Goal: Information Seeking & Learning: Learn about a topic

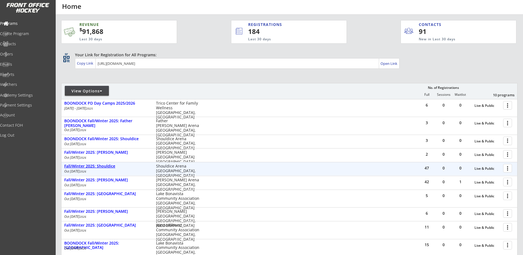
click at [107, 167] on div "Fall/Winter 2025: Shouldice" at bounding box center [107, 166] width 86 height 5
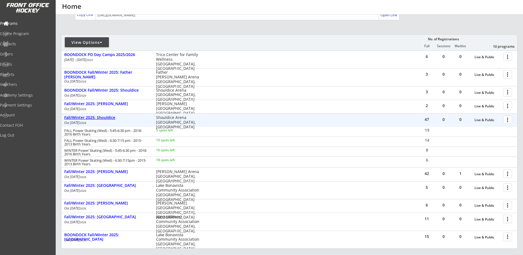
scroll to position [64, 0]
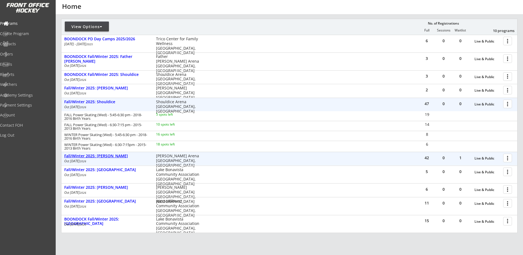
click at [114, 158] on div "Fall/Winter 2025: [PERSON_NAME]" at bounding box center [107, 156] width 86 height 5
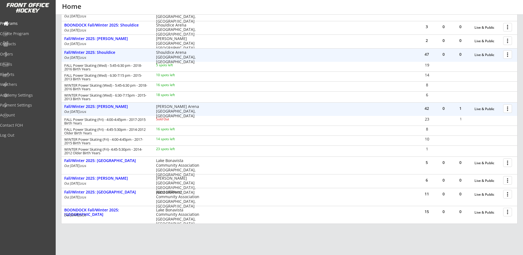
scroll to position [129, 0]
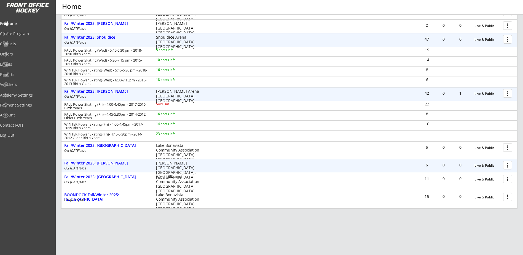
click at [115, 164] on div "Fall/Winter 2025: [PERSON_NAME]" at bounding box center [107, 163] width 86 height 5
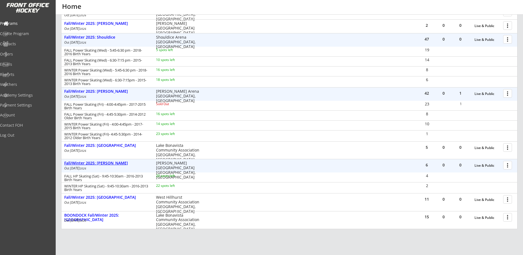
click at [115, 164] on div "Fall/Winter 2025: [PERSON_NAME]" at bounding box center [107, 163] width 86 height 5
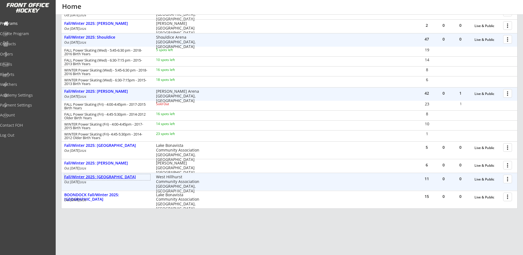
click at [114, 176] on div "Fall/Winter 2025: [GEOGRAPHIC_DATA]" at bounding box center [107, 177] width 86 height 5
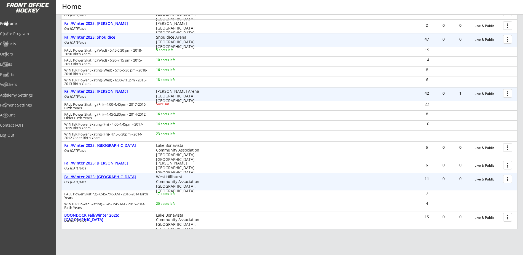
click at [114, 176] on div "Fall/Winter 2025: [GEOGRAPHIC_DATA]" at bounding box center [107, 177] width 86 height 5
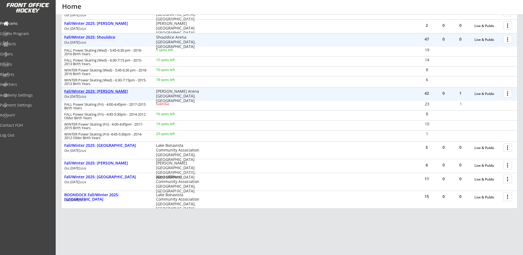
click at [113, 93] on div "Fall/Winter 2025: [PERSON_NAME]" at bounding box center [107, 91] width 86 height 5
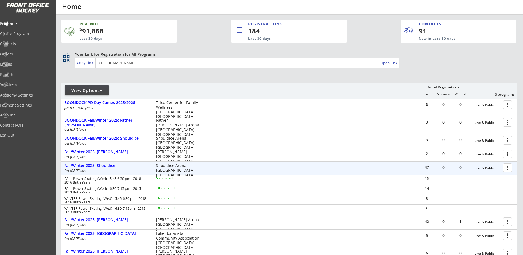
scroll to position [0, 0]
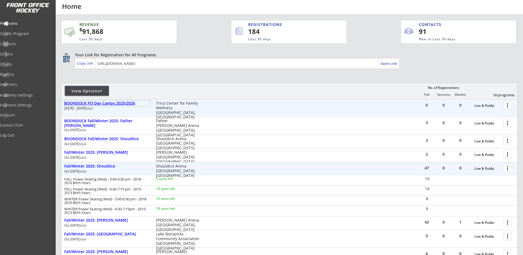
click at [117, 103] on div "BOONDOCK PD Day Camps 2025/2026" at bounding box center [107, 103] width 86 height 5
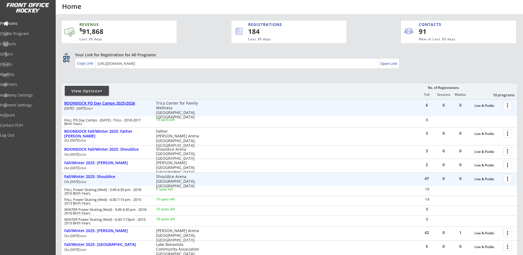
click at [117, 103] on div "BOONDOCK PD Day Camps 2025/2026" at bounding box center [107, 103] width 86 height 5
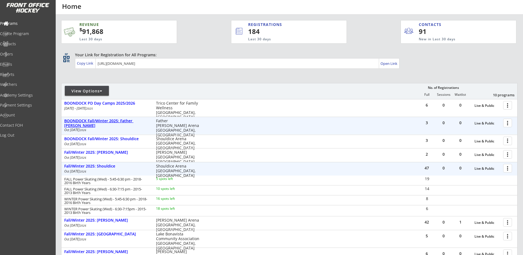
click at [118, 121] on div "BOONDOCK Fall/Winter 2025: Father [PERSON_NAME]" at bounding box center [107, 123] width 86 height 9
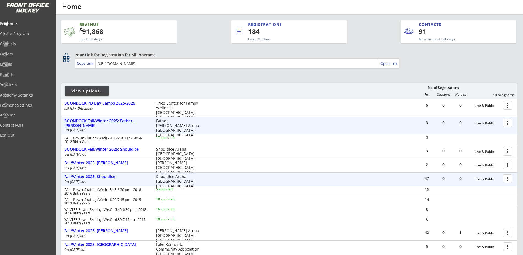
click at [118, 121] on div "BOONDOCK Fall/Winter 2025: Father [PERSON_NAME]" at bounding box center [107, 123] width 86 height 9
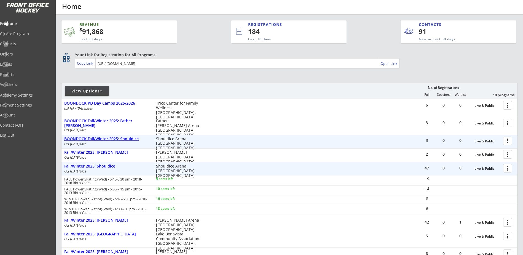
click at [126, 140] on div "BOONDOCK Fall/Winter 2025: Shouldice" at bounding box center [107, 139] width 86 height 5
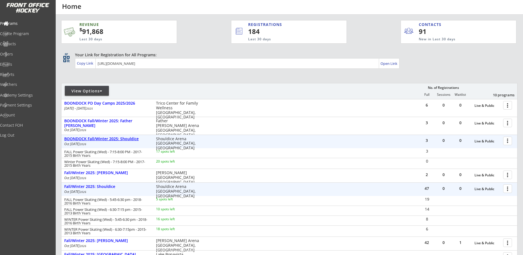
click at [127, 138] on div "BOONDOCK Fall/Winter 2025: Shouldice" at bounding box center [107, 139] width 86 height 5
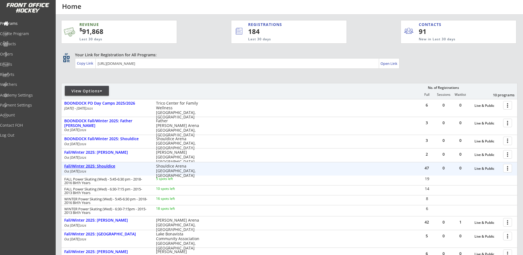
click at [107, 166] on div "Fall/Winter 2025: Shouldice" at bounding box center [107, 166] width 86 height 5
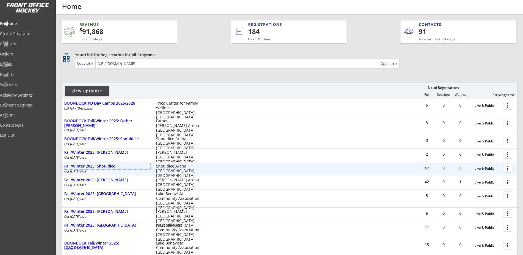
click at [109, 166] on div "Fall/Winter 2025: Shouldice" at bounding box center [107, 166] width 86 height 5
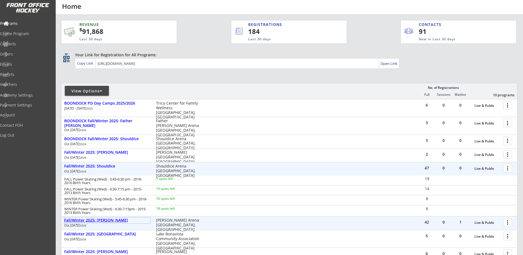
click at [109, 221] on div "Fall/Winter 2025: [PERSON_NAME]" at bounding box center [107, 220] width 86 height 5
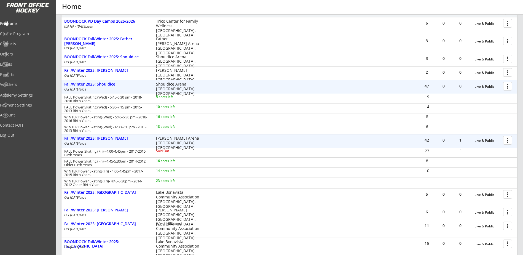
scroll to position [64, 0]
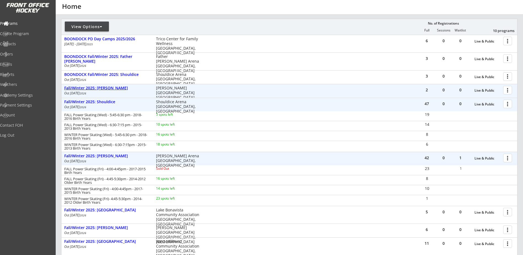
click at [107, 86] on div "Fall/Winter 2025: [PERSON_NAME]" at bounding box center [107, 88] width 86 height 5
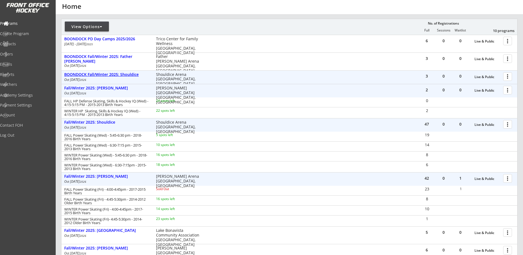
click at [125, 75] on div "BOONDOCK Fall/Winter 2025: Shouldice" at bounding box center [107, 74] width 86 height 5
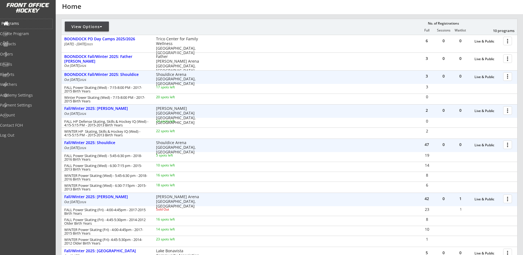
click at [28, 24] on div "Programs" at bounding box center [26, 24] width 50 height 4
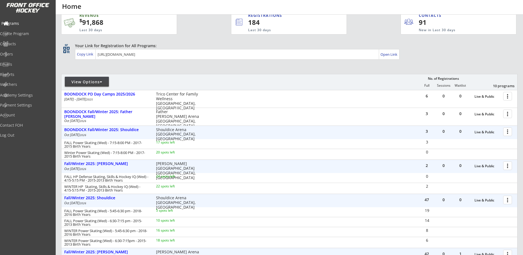
scroll to position [0, 0]
